Goal: Information Seeking & Learning: Learn about a topic

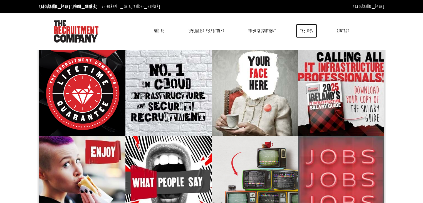
click at [304, 31] on link "The Jobs" at bounding box center [306, 31] width 21 height 14
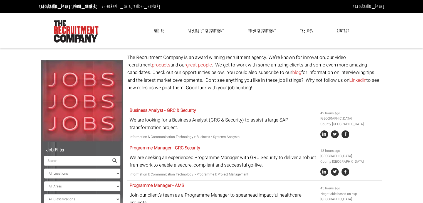
select select "[GEOGRAPHIC_DATA]"
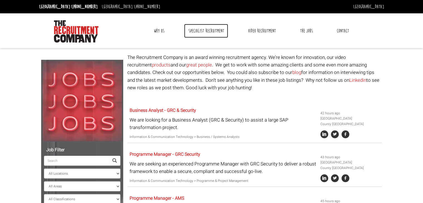
click at [197, 31] on link "Specialist Recruitment" at bounding box center [206, 31] width 44 height 14
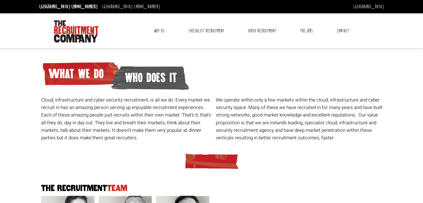
drag, startPoint x: 424, startPoint y: 55, endPoint x: 427, endPoint y: -14, distance: 68.7
click at [423, 0] on html "Dublin: +353 1 697 2548 Sydney: +61 2 8346 6700 Dublin Sydney Dublin Toggle nav…" at bounding box center [211, 170] width 423 height 341
click at [155, 31] on link "Why Us" at bounding box center [159, 31] width 19 height 14
